Goal: Book appointment/travel/reservation

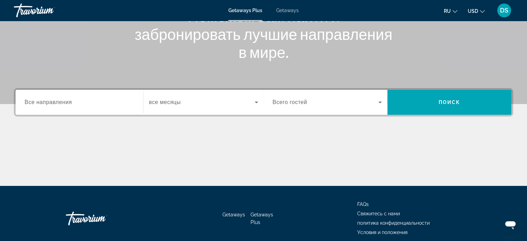
click at [56, 104] on span "Все направления" at bounding box center [48, 102] width 47 height 6
click at [56, 104] on input "Destination Все направления" at bounding box center [79, 102] width 109 height 8
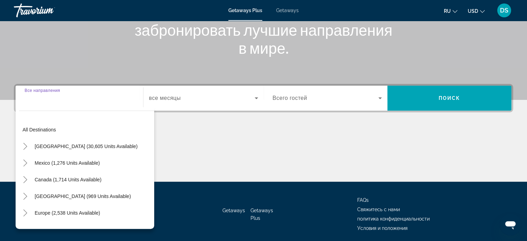
scroll to position [133, 0]
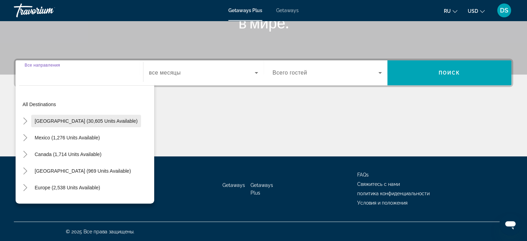
click at [52, 121] on span "[GEOGRAPHIC_DATA] (30,605 units available)" at bounding box center [86, 121] width 103 height 6
type input "**********"
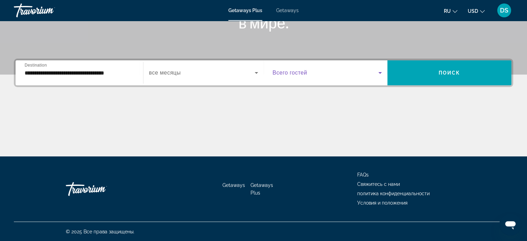
click at [381, 72] on icon "Search widget" at bounding box center [379, 73] width 3 height 2
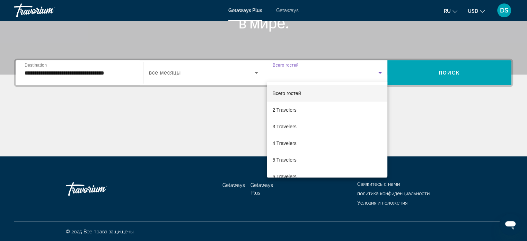
click at [404, 70] on div at bounding box center [263, 120] width 527 height 241
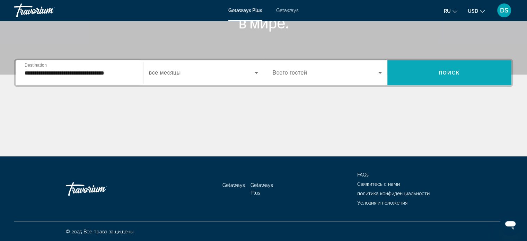
click at [404, 73] on span "Search widget" at bounding box center [449, 72] width 124 height 17
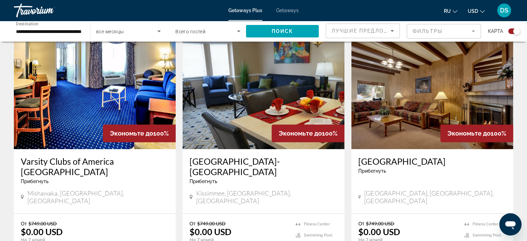
scroll to position [138, 0]
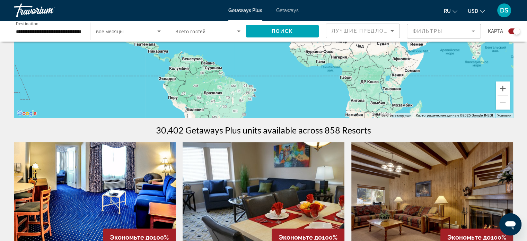
click at [36, 31] on input "**********" at bounding box center [48, 31] width 65 height 8
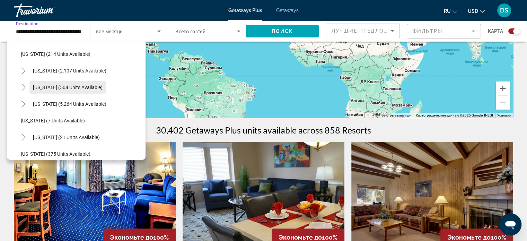
scroll to position [69, 0]
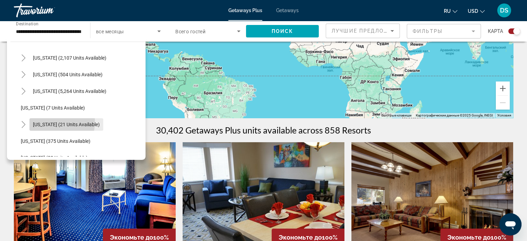
click at [42, 122] on span "[US_STATE] (21 units available)" at bounding box center [66, 125] width 67 height 6
type input "**********"
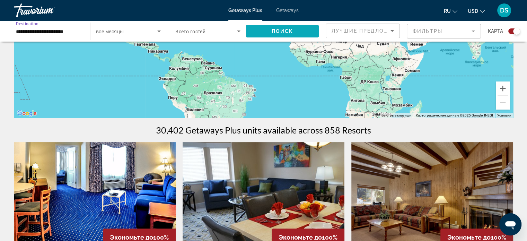
click at [287, 31] on span "Поиск" at bounding box center [282, 31] width 22 height 6
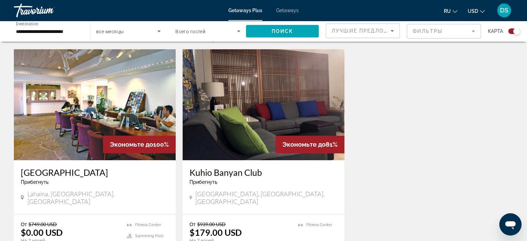
scroll to position [249, 0]
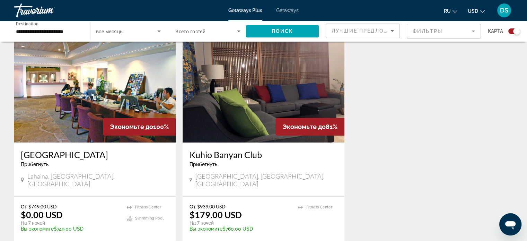
drag, startPoint x: 264, startPoint y: 96, endPoint x: 334, endPoint y: 149, distance: 87.7
click at [264, 96] on img "Main content" at bounding box center [263, 87] width 162 height 111
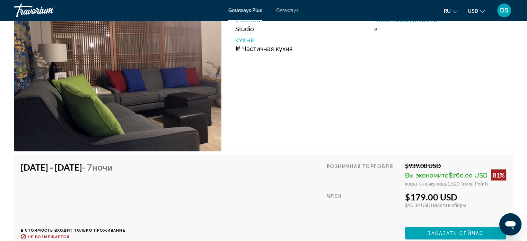
scroll to position [1212, 0]
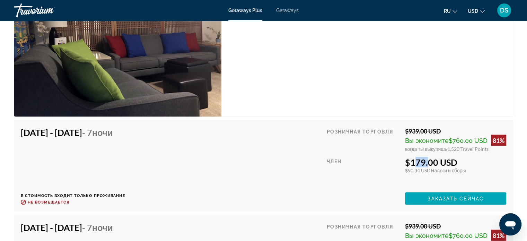
drag, startPoint x: 411, startPoint y: 161, endPoint x: 424, endPoint y: 160, distance: 13.9
click at [424, 160] on div "$179.00 USD" at bounding box center [455, 161] width 101 height 10
drag, startPoint x: 155, startPoint y: 132, endPoint x: 126, endPoint y: 131, distance: 28.8
click at [113, 131] on span "- 7 ночи" at bounding box center [97, 132] width 31 height 10
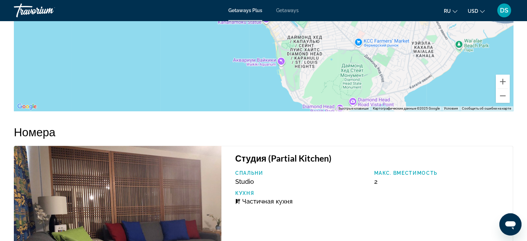
scroll to position [1073, 0]
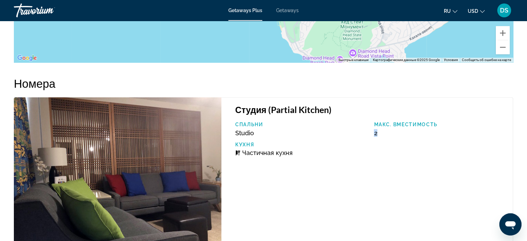
drag, startPoint x: 378, startPoint y: 131, endPoint x: 370, endPoint y: 131, distance: 8.3
click at [370, 131] on div "Макс. вместимость 2" at bounding box center [439, 129] width 139 height 15
click at [382, 131] on div "Макс. вместимость 2" at bounding box center [439, 129] width 139 height 15
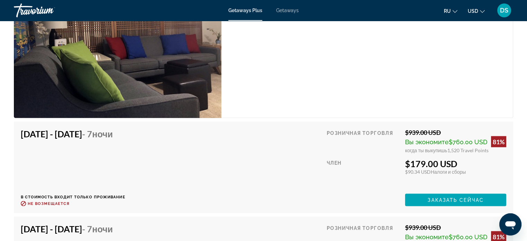
scroll to position [1212, 0]
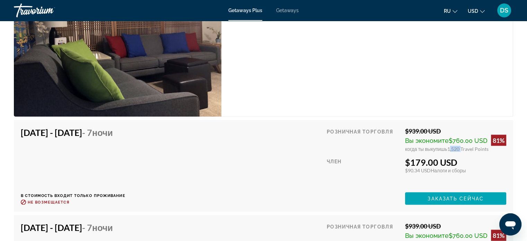
drag, startPoint x: 447, startPoint y: 147, endPoint x: 458, endPoint y: 146, distance: 11.4
click at [458, 146] on span "1,520 Travel Points" at bounding box center [467, 148] width 41 height 6
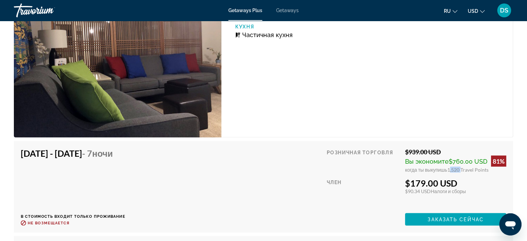
scroll to position [1177, 0]
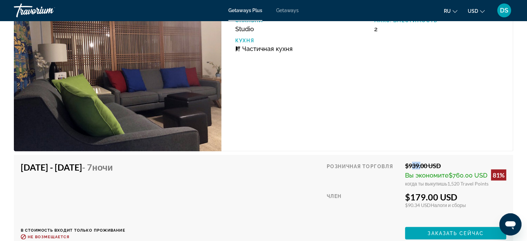
drag, startPoint x: 408, startPoint y: 164, endPoint x: 418, endPoint y: 163, distance: 10.1
click at [418, 163] on div "$939.00 USD" at bounding box center [455, 165] width 101 height 8
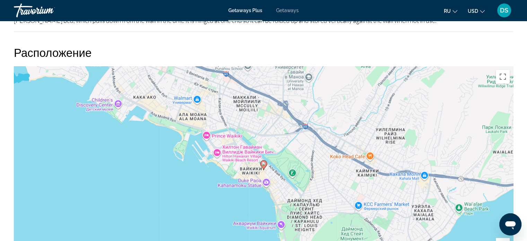
scroll to position [831, 0]
